Goal: Use online tool/utility

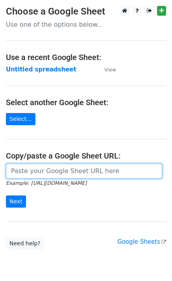
click at [27, 176] on input "url" at bounding box center [84, 171] width 156 height 15
paste input "https://docs.google.com/spreadsheets/d/1LYdunFlblHZdN8WR3OqkqyLQz1LdzJpP27tNL4z…"
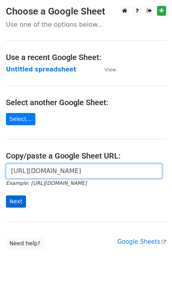
scroll to position [0, 171]
type input "https://docs.google.com/spreadsheets/d/1LYdunFlblHZdN8WR3OqkqyLQz1LdzJpP27tNL4z…"
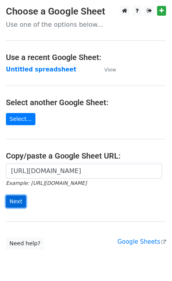
scroll to position [0, 0]
click at [14, 201] on input "Next" at bounding box center [16, 201] width 20 height 12
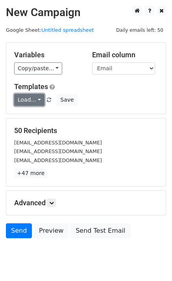
click at [39, 100] on link "Load..." at bounding box center [29, 100] width 30 height 12
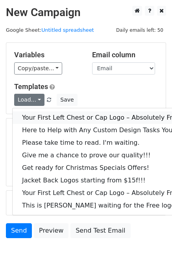
click at [44, 117] on link "Your First Left Chest or Cap Logo – Absolutely Free" at bounding box center [106, 117] width 187 height 13
